Goal: Find specific page/section

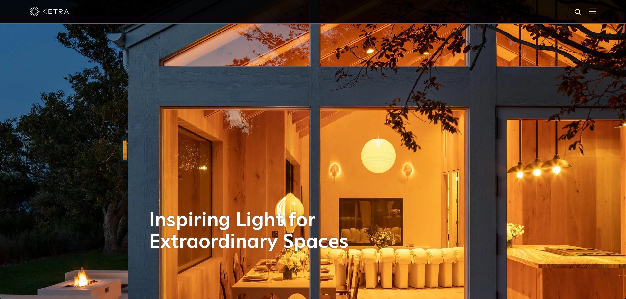
click at [61, 15] on img at bounding box center [49, 12] width 39 height 10
click at [43, 12] on img at bounding box center [49, 12] width 39 height 10
click at [601, 12] on div at bounding box center [313, 12] width 626 height 24
click at [597, 14] on img at bounding box center [592, 11] width 7 height 6
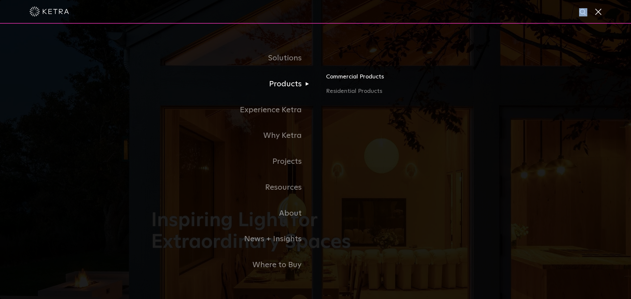
click at [348, 82] on link "Commercial Products" at bounding box center [403, 79] width 154 height 14
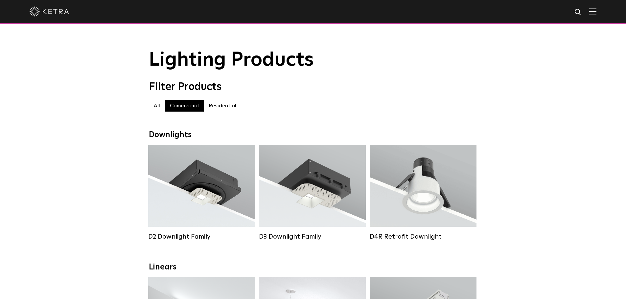
click at [222, 112] on label "Residential" at bounding box center [222, 106] width 37 height 12
